Goal: Find specific page/section: Find specific page/section

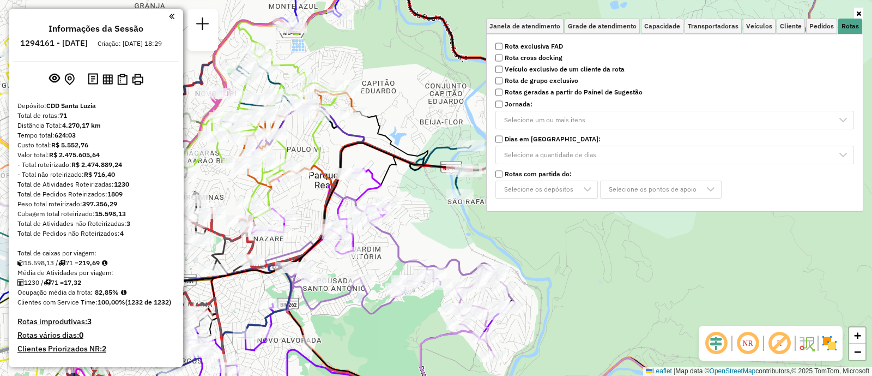
scroll to position [4617, 0]
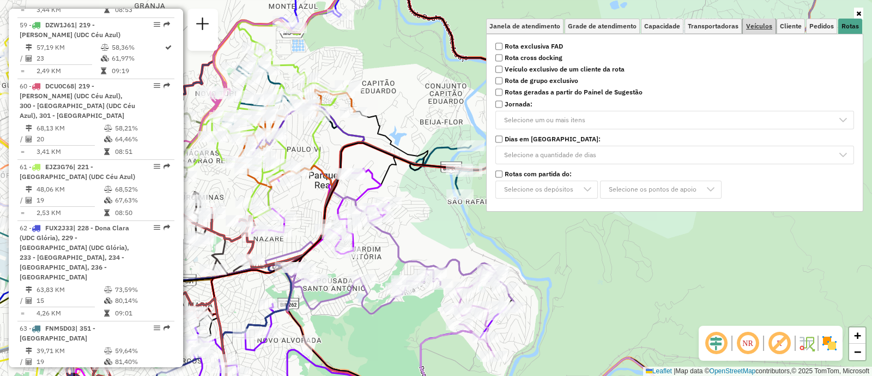
click at [755, 23] on span "Veículos" at bounding box center [759, 26] width 26 height 7
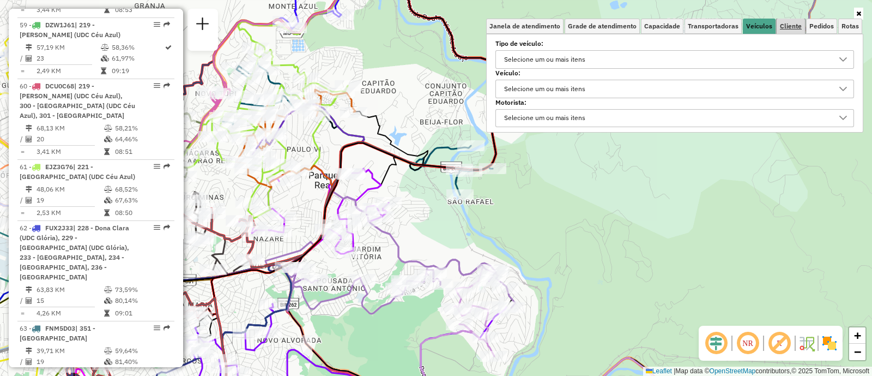
click at [785, 23] on span "Cliente" at bounding box center [791, 26] width 22 height 7
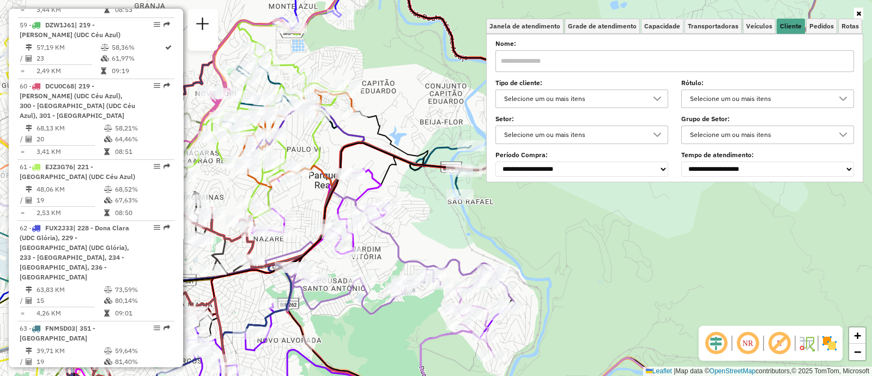
click at [551, 64] on input "text" at bounding box center [675, 61] width 359 height 22
click at [578, 219] on div "Janela de atendimento Grade de atendimento Capacidade Transportadoras Veículos …" at bounding box center [436, 188] width 872 height 376
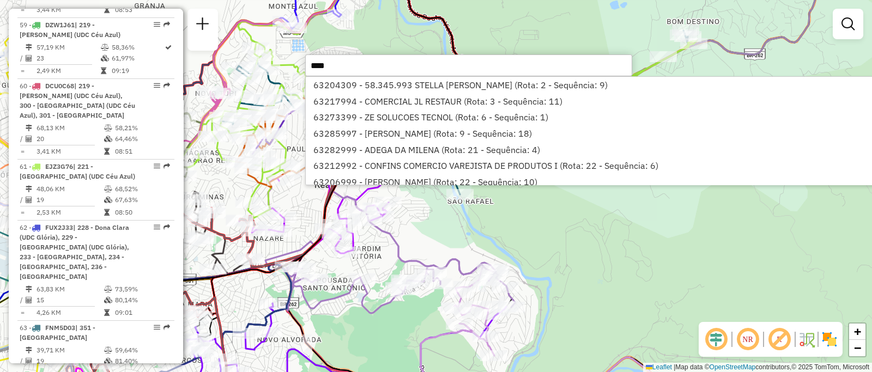
type input "*****"
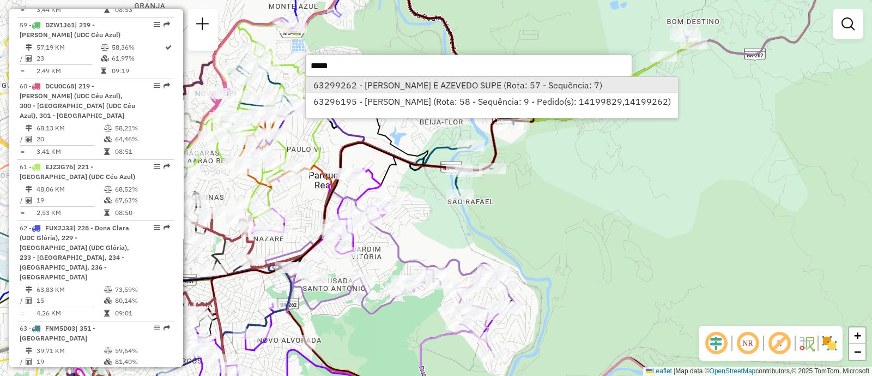
click at [460, 88] on li "63299262 - [PERSON_NAME] E AZEVEDO SUPE (Rota: 57 - Sequência: 7)" at bounding box center [492, 85] width 372 height 16
select select "**********"
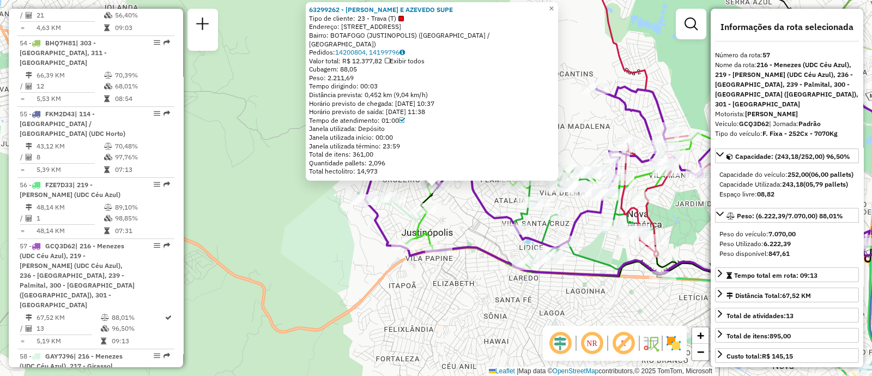
scroll to position [4182, 0]
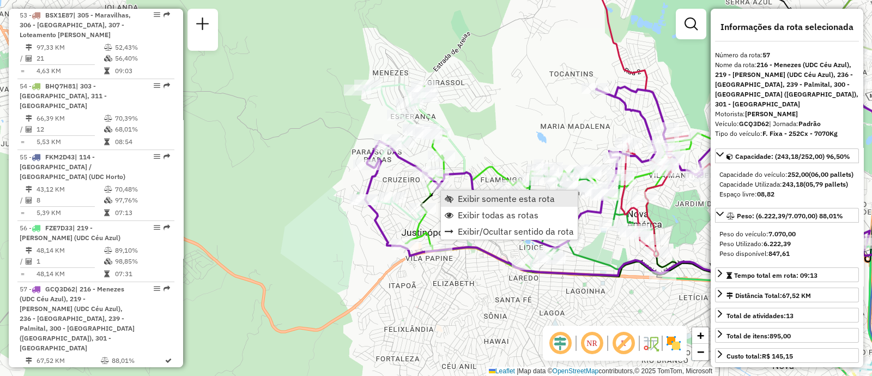
click at [474, 195] on span "Exibir somente esta rota" at bounding box center [506, 198] width 97 height 9
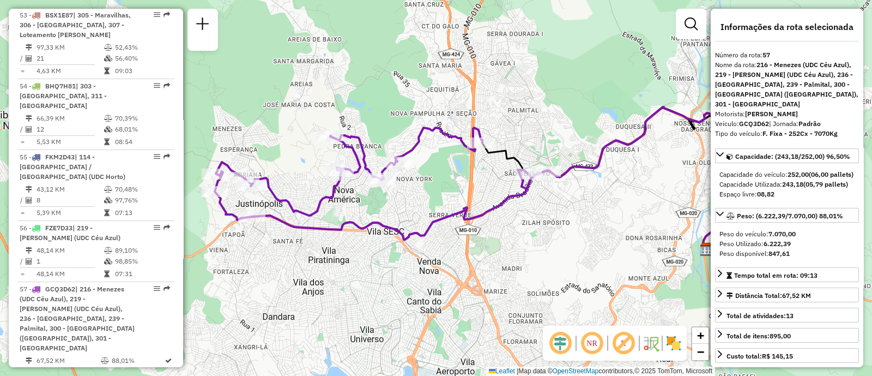
click at [502, 259] on div "Janela de atendimento Grade de atendimento Capacidade Transportadoras Veículos …" at bounding box center [436, 188] width 872 height 376
